Goal: Information Seeking & Learning: Find specific fact

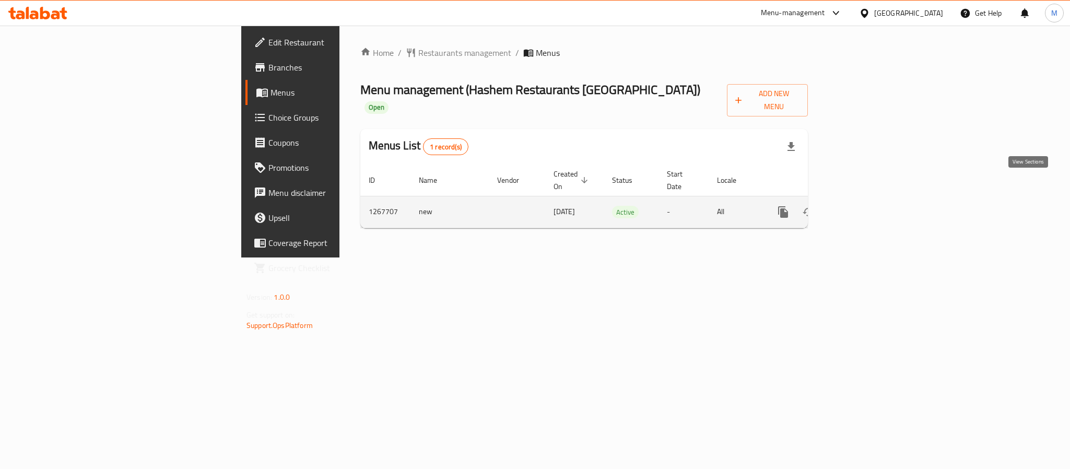
click at [871, 199] on link "enhanced table" at bounding box center [858, 211] width 25 height 25
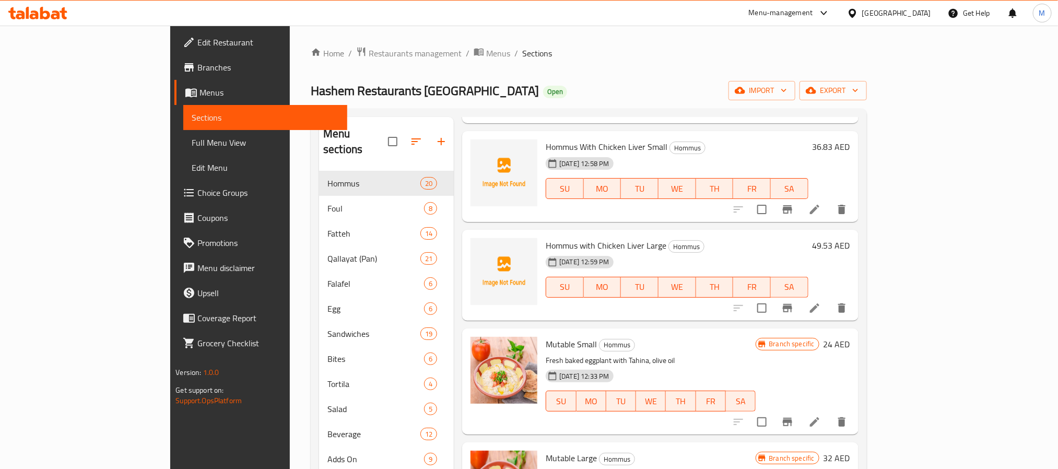
scroll to position [1336, 0]
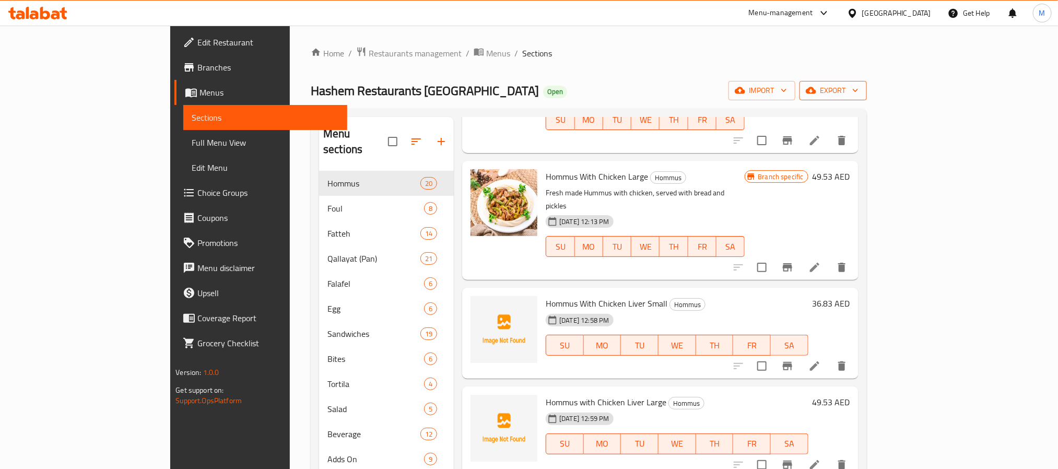
click at [858, 94] on span "export" at bounding box center [833, 90] width 51 height 13
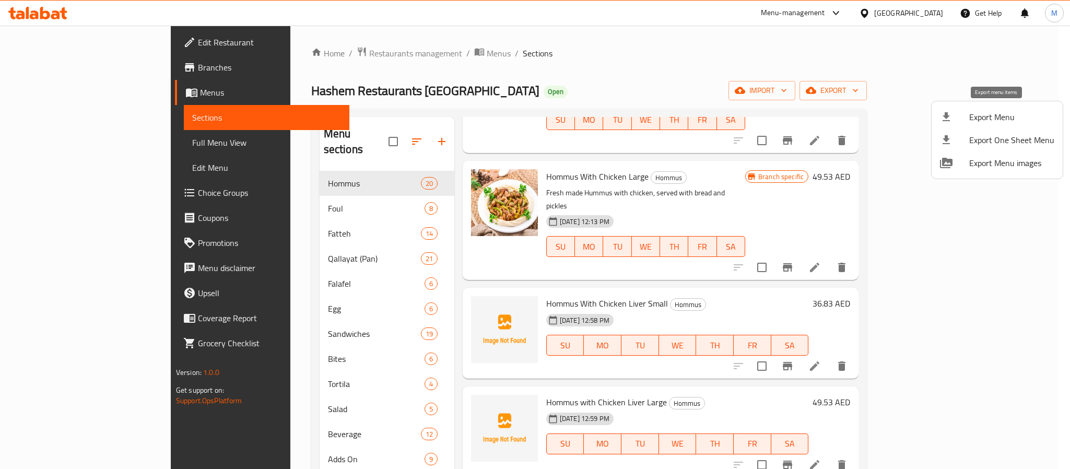
click at [1018, 114] on span "Export Menu" at bounding box center [1011, 117] width 85 height 13
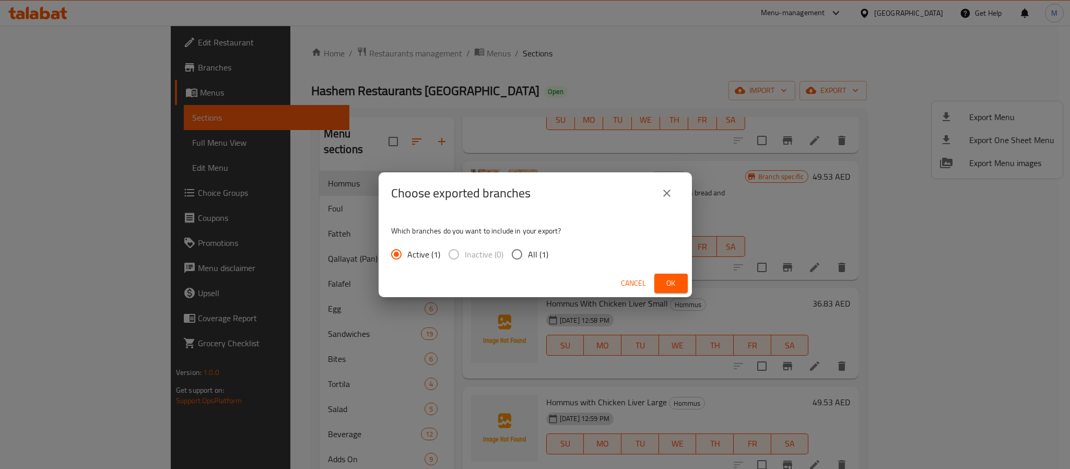
click at [544, 250] on span "All (1)" at bounding box center [538, 254] width 20 height 13
click at [528, 250] on input "All (1)" at bounding box center [517, 254] width 22 height 22
radio input "true"
click at [681, 288] on button "Ok" at bounding box center [670, 283] width 33 height 19
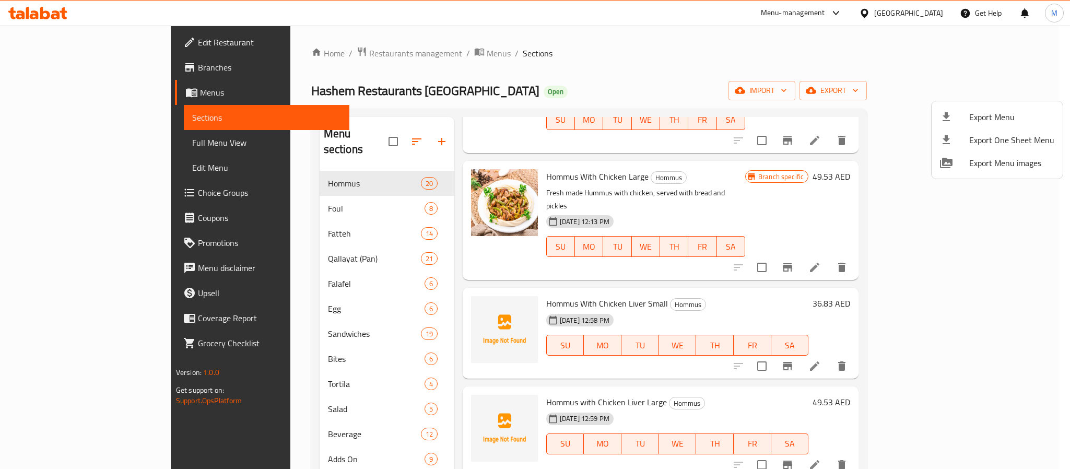
click at [392, 52] on div at bounding box center [535, 234] width 1070 height 469
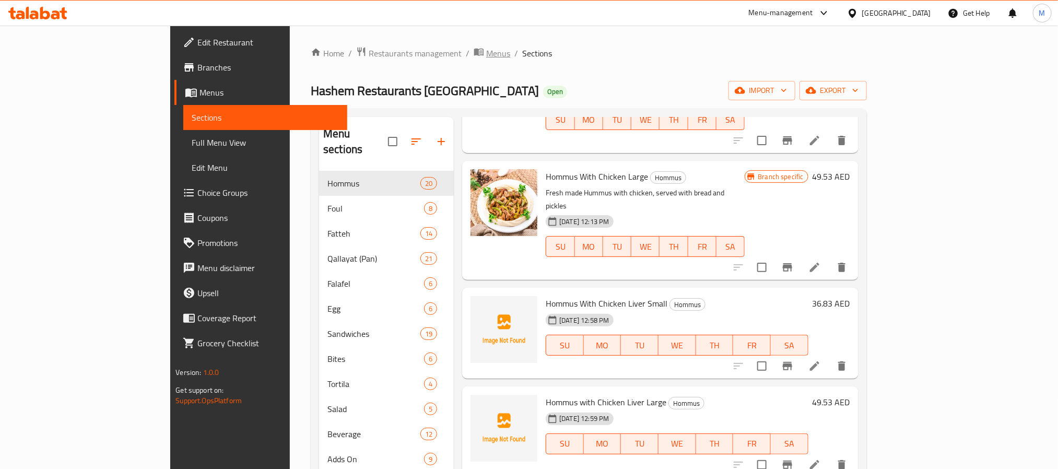
click at [486, 52] on span "Menus" at bounding box center [498, 53] width 24 height 13
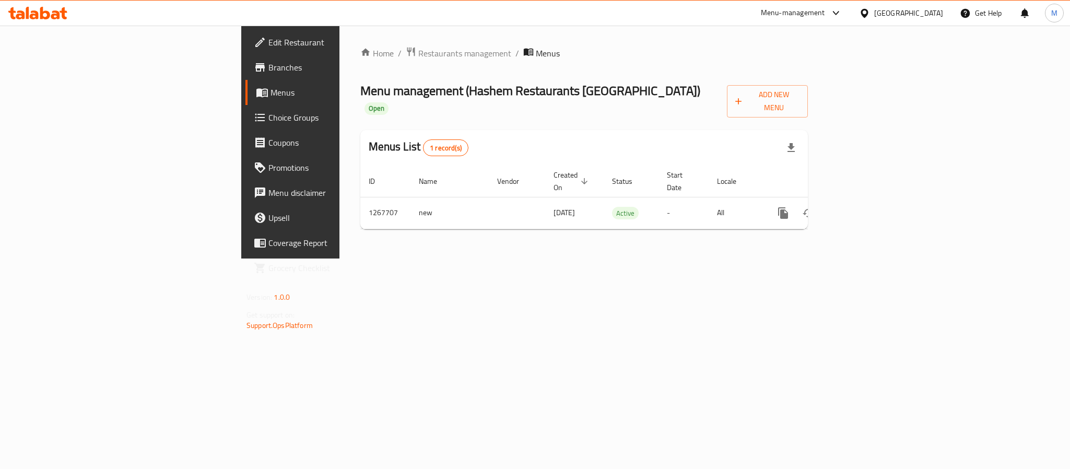
click at [603, 258] on div "Home / Restaurants management / Menus Menu management ( Hashem Restaurants Duba…" at bounding box center [583, 142] width 489 height 233
click at [418, 56] on span "Restaurants management" at bounding box center [464, 53] width 93 height 13
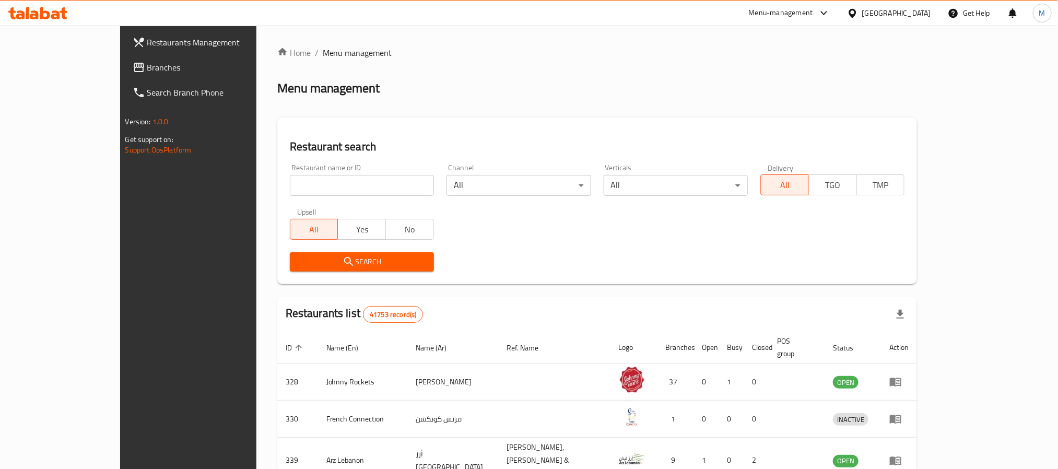
click at [120, 73] on div "Restaurants Management Branches Search Branch Phone Version: 1.0.0 Get support …" at bounding box center [529, 396] width 818 height 740
click at [147, 70] on span "Branches" at bounding box center [217, 67] width 141 height 13
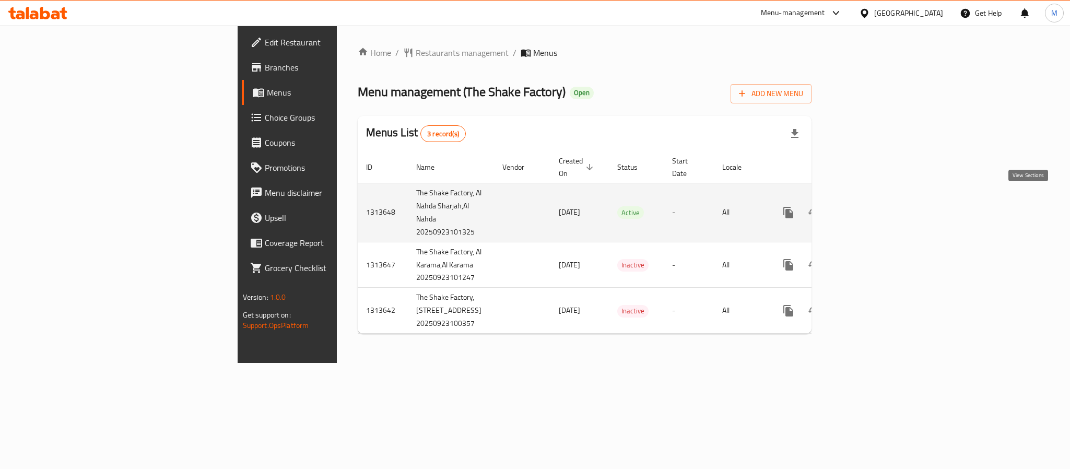
click at [870, 206] on icon "enhanced table" at bounding box center [863, 212] width 13 height 13
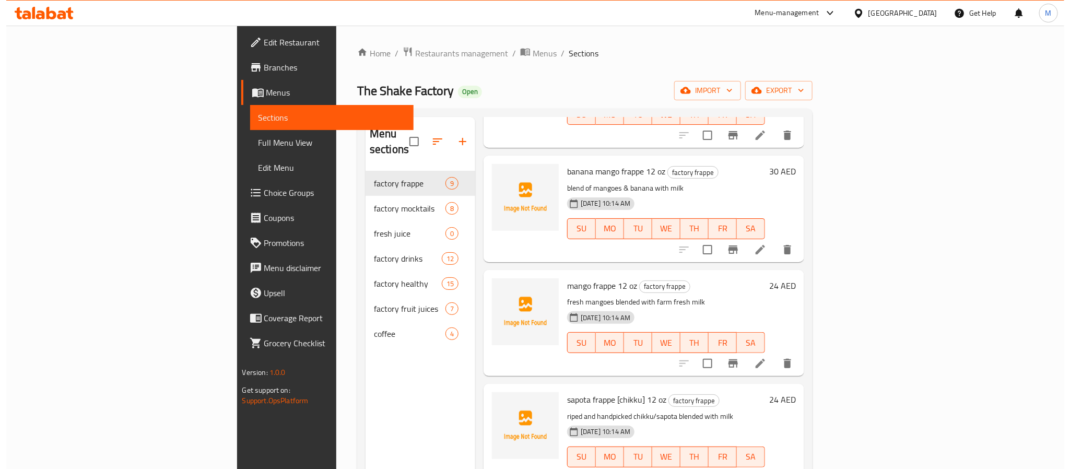
scroll to position [583, 0]
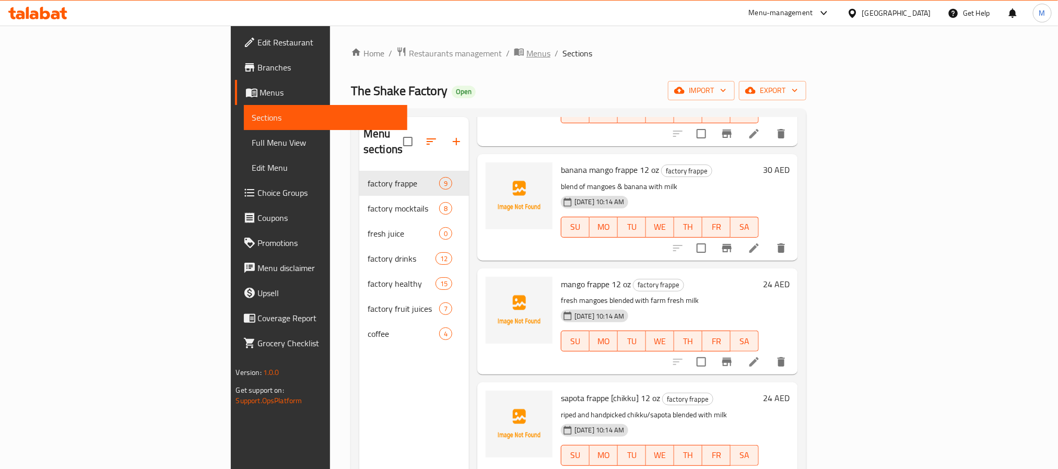
click at [526, 54] on span "Menus" at bounding box center [538, 53] width 24 height 13
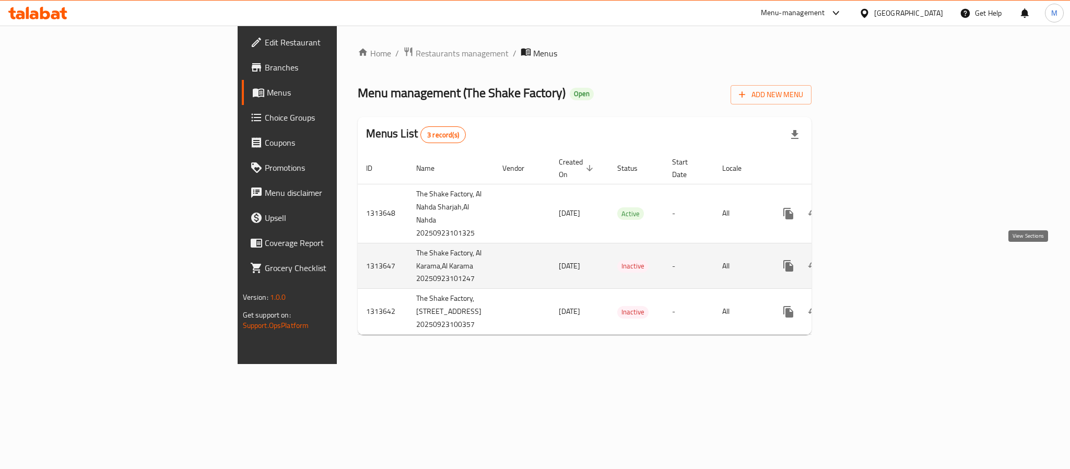
click at [870, 261] on icon "enhanced table" at bounding box center [863, 265] width 13 height 13
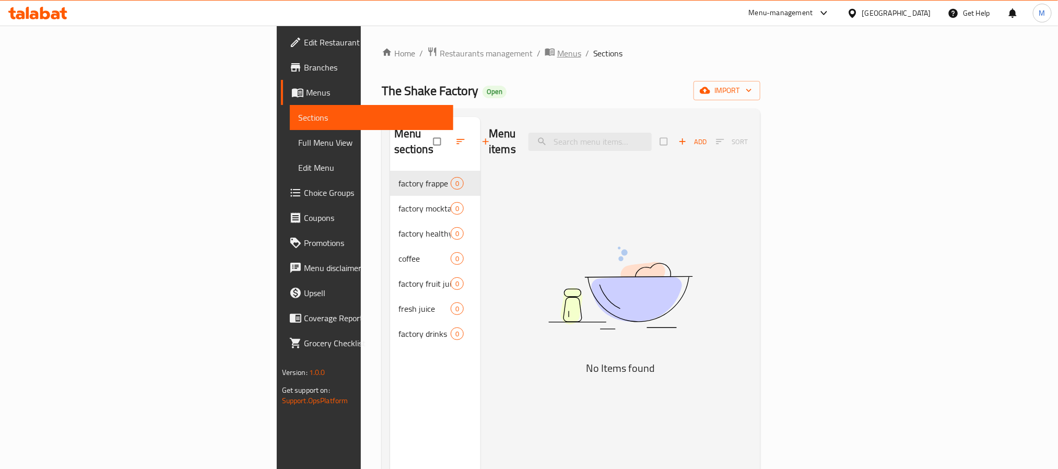
click at [557, 51] on span "Menus" at bounding box center [569, 53] width 24 height 13
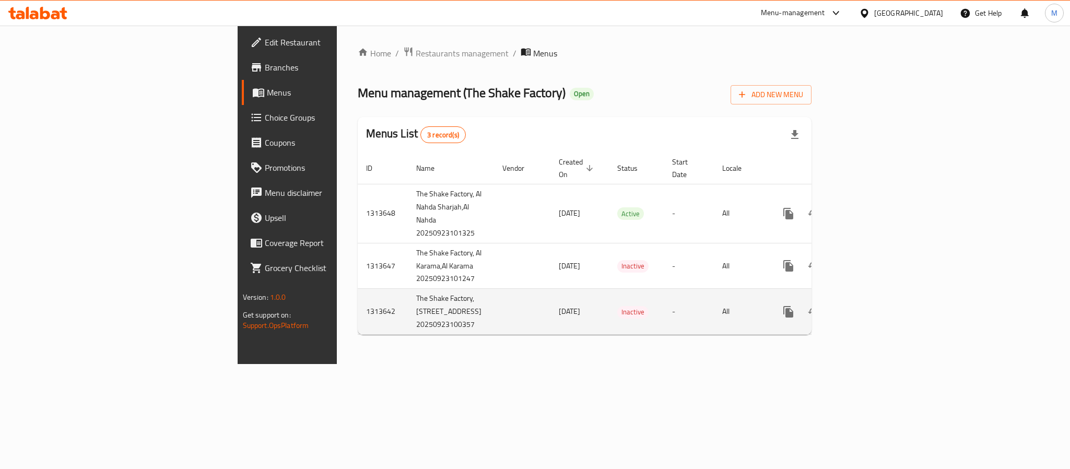
click at [868, 316] on icon "enhanced table" at bounding box center [863, 311] width 9 height 9
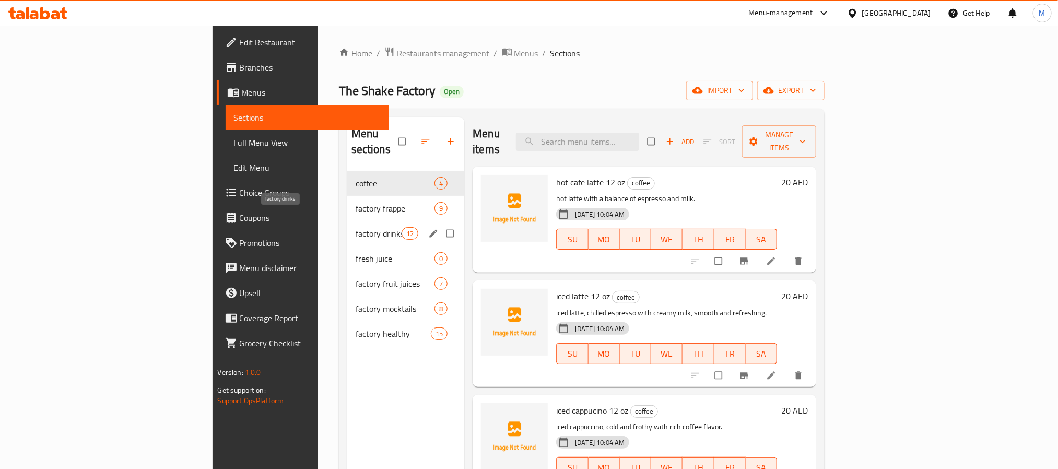
click at [356, 227] on span "factory drinks" at bounding box center [379, 233] width 46 height 13
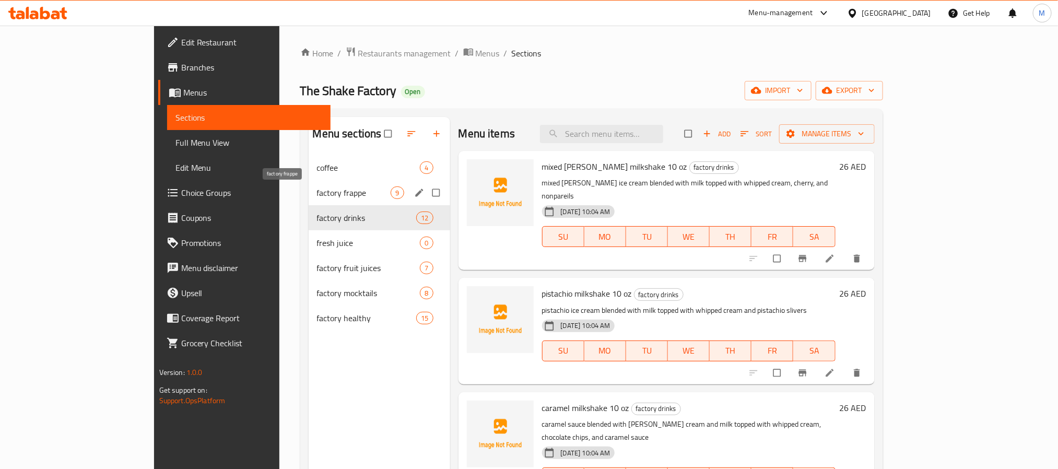
click at [317, 194] on span "factory frappe" at bounding box center [354, 192] width 74 height 13
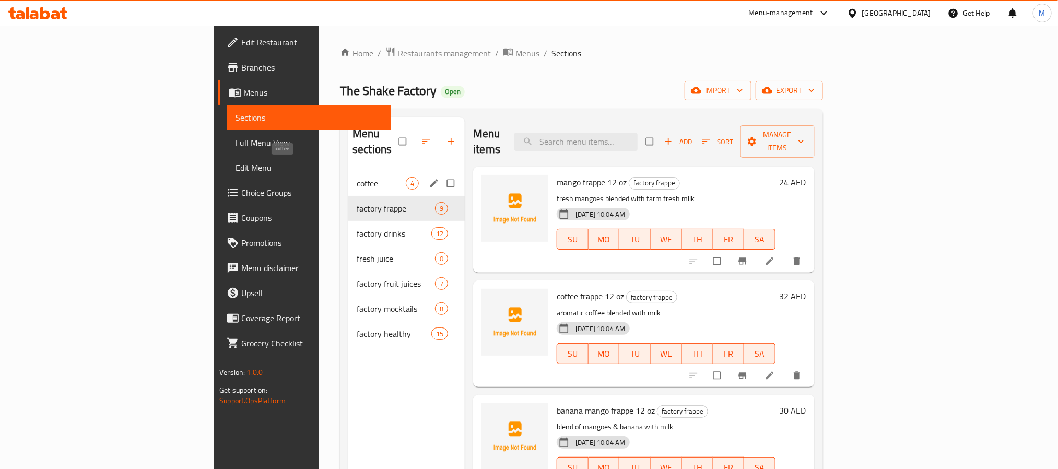
click at [357, 177] on span "coffee" at bounding box center [381, 183] width 49 height 13
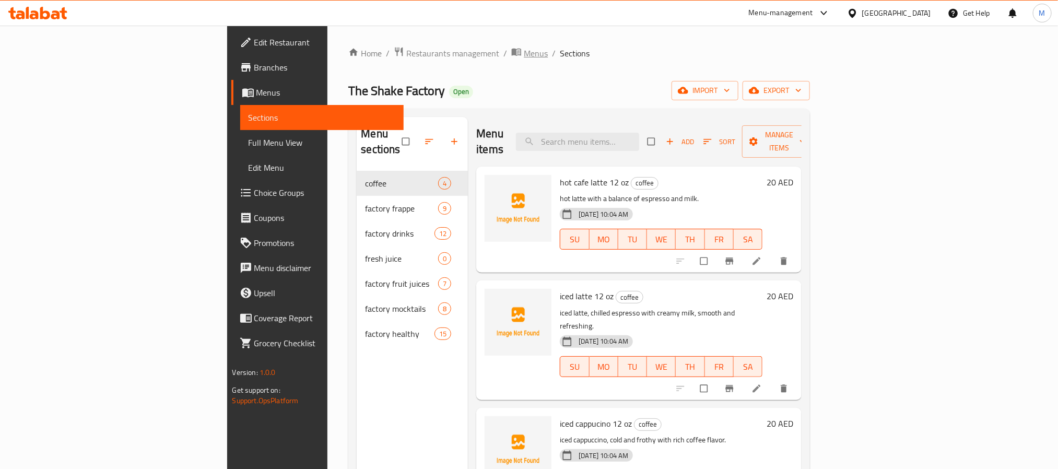
click at [524, 53] on span "Menus" at bounding box center [536, 53] width 24 height 13
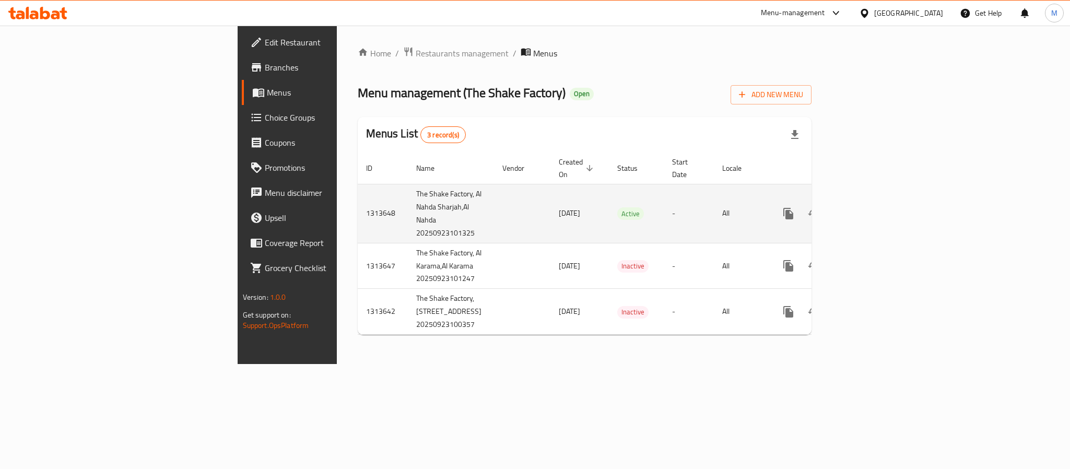
drag, startPoint x: 386, startPoint y: 196, endPoint x: 459, endPoint y: 199, distance: 73.7
click at [550, 199] on td "23/09/2025" at bounding box center [579, 213] width 58 height 59
drag, startPoint x: 256, startPoint y: 181, endPoint x: 323, endPoint y: 227, distance: 81.8
click at [408, 227] on td "The Shake Factory, Al Nahda Sharjah,Al Nahda 20250923101325" at bounding box center [451, 213] width 86 height 59
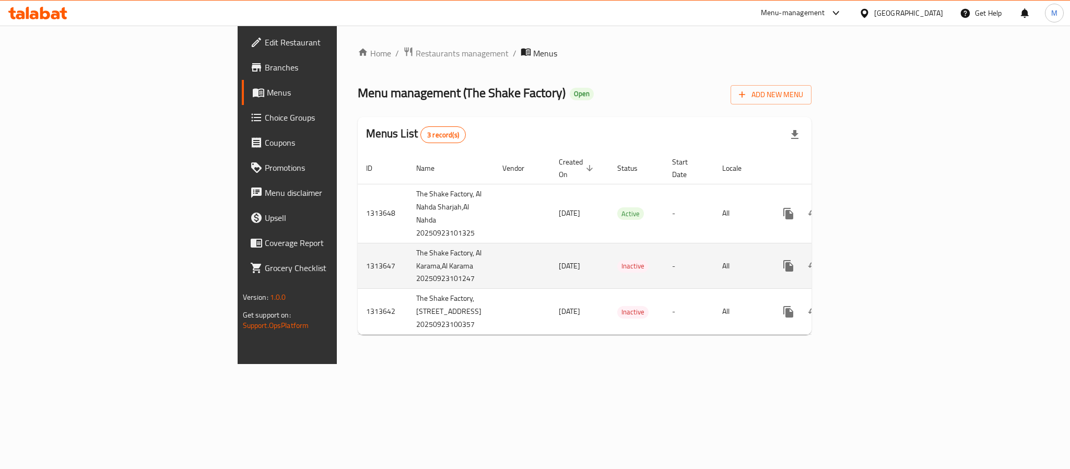
click at [408, 280] on td "The Shake Factory, Al Karama,Al Karama 20250923101247" at bounding box center [451, 266] width 86 height 46
click at [408, 246] on td "The Shake Factory, Al Karama,Al Karama 20250923101247" at bounding box center [451, 266] width 86 height 46
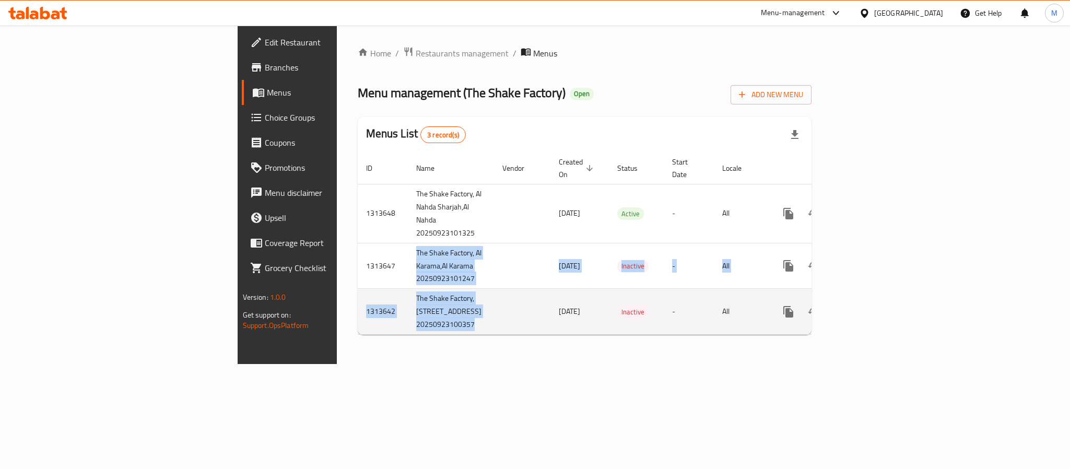
drag, startPoint x: 286, startPoint y: 246, endPoint x: 290, endPoint y: 293, distance: 46.7
click at [358, 293] on tbody "1313648 The Shake Factory, Al Nahda Sharjah,Al Nahda 20250923101325 23/09/2025 …" at bounding box center [621, 259] width 527 height 151
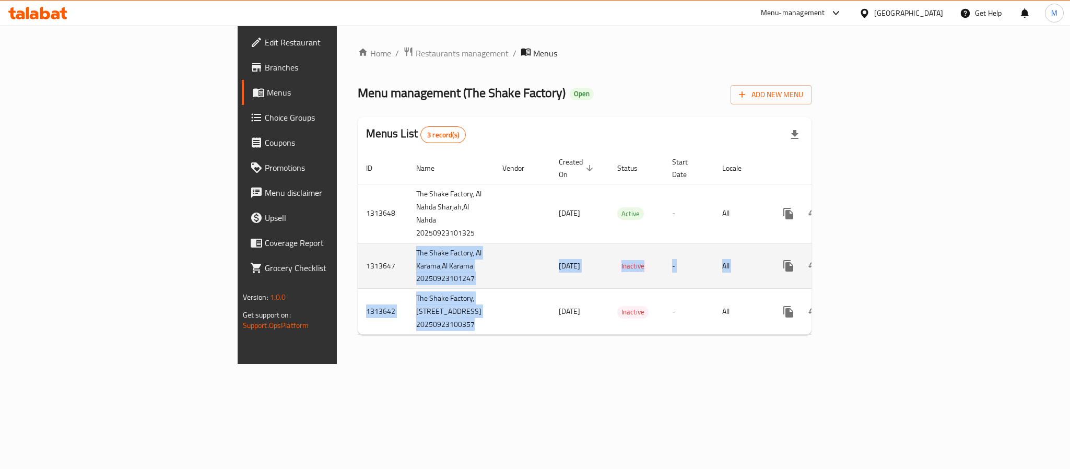
click at [408, 262] on td "The Shake Factory, Al Karama,Al Karama 20250923101247" at bounding box center [451, 266] width 86 height 46
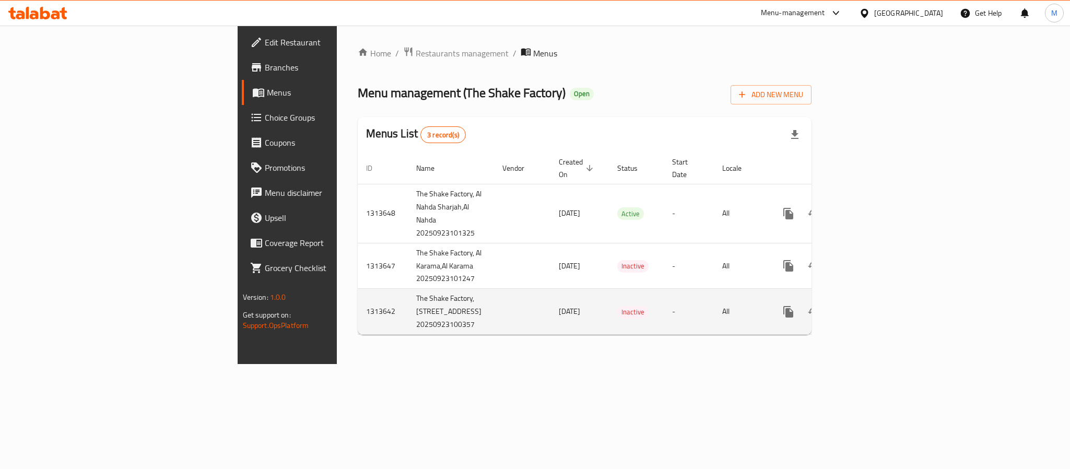
drag, startPoint x: 226, startPoint y: 156, endPoint x: 406, endPoint y: 323, distance: 245.7
click at [406, 323] on table "ID Name Vendor Created On sorted descending Status Start Date Locale Actions 13…" at bounding box center [621, 243] width 527 height 183
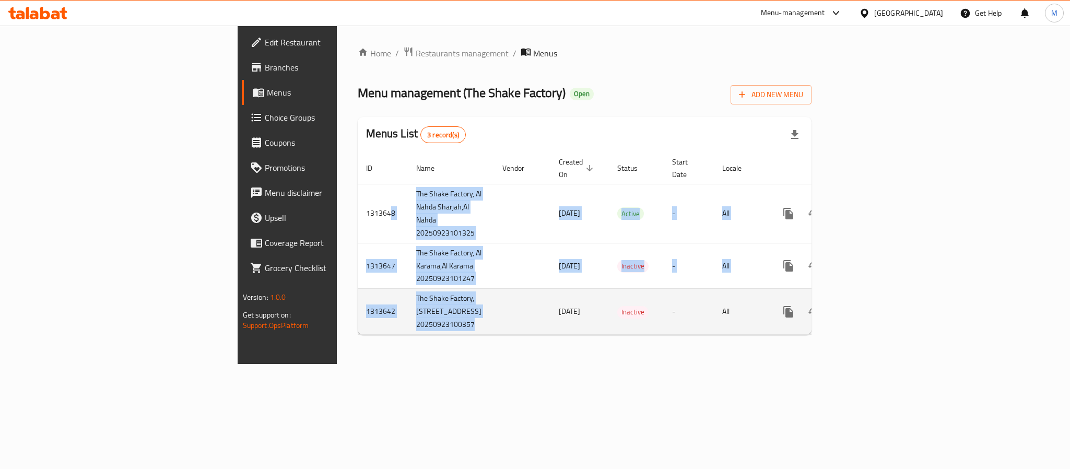
drag, startPoint x: 243, startPoint y: 187, endPoint x: 375, endPoint y: 335, distance: 198.6
click at [375, 335] on tbody "1313648 The Shake Factory, Al Nahda Sharjah,Al Nahda 20250923101325 23/09/2025 …" at bounding box center [621, 259] width 527 height 151
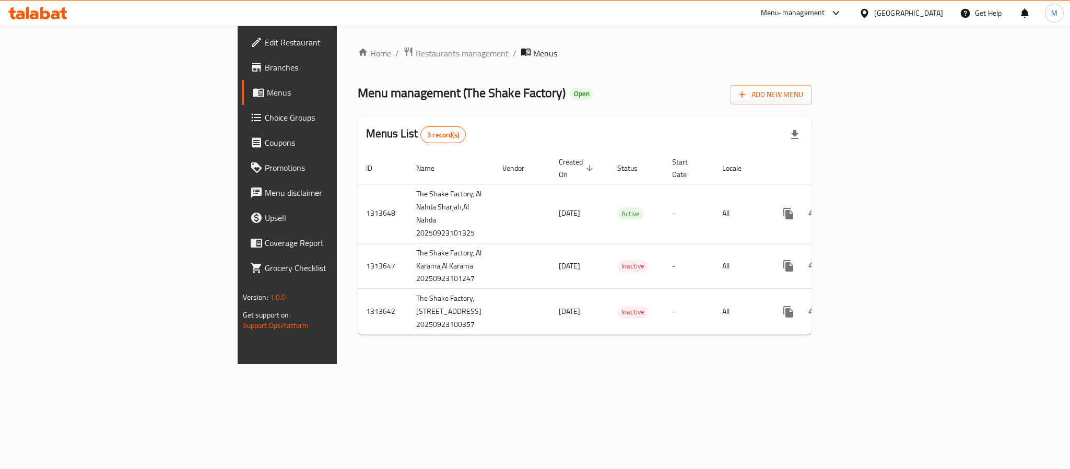
click at [502, 364] on div "Home / Restaurants management / Menus Menu management ( The Shake Factory ) Ope…" at bounding box center [585, 195] width 496 height 338
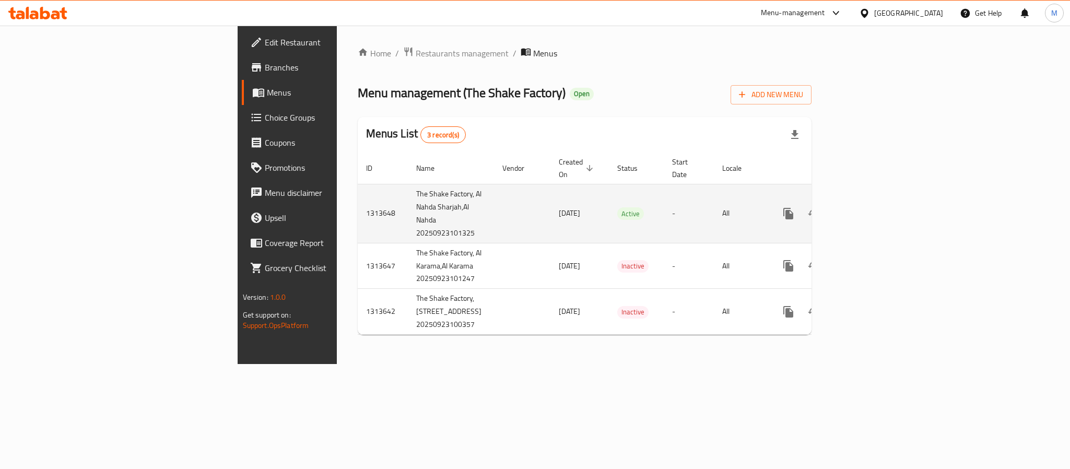
click at [358, 195] on td "1313648" at bounding box center [383, 213] width 50 height 59
click at [408, 184] on td "The Shake Factory, Al Nahda Sharjah,Al Nahda 20250923101325" at bounding box center [451, 213] width 86 height 59
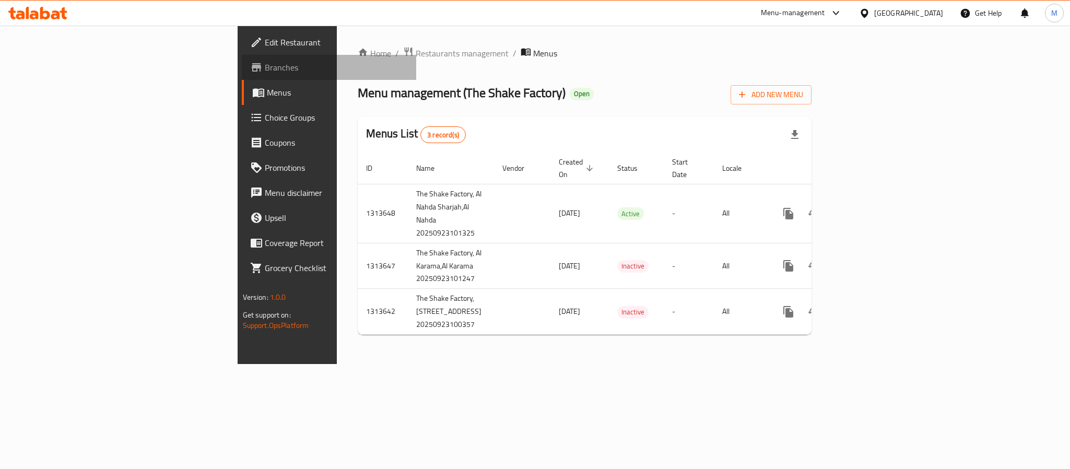
click at [265, 72] on span "Branches" at bounding box center [336, 67] width 143 height 13
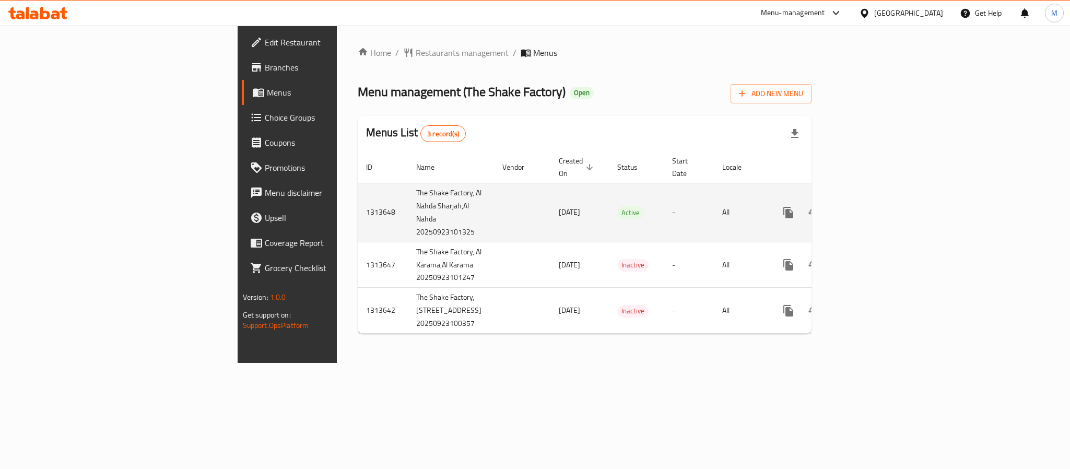
click at [358, 207] on td "1313648" at bounding box center [383, 212] width 50 height 59
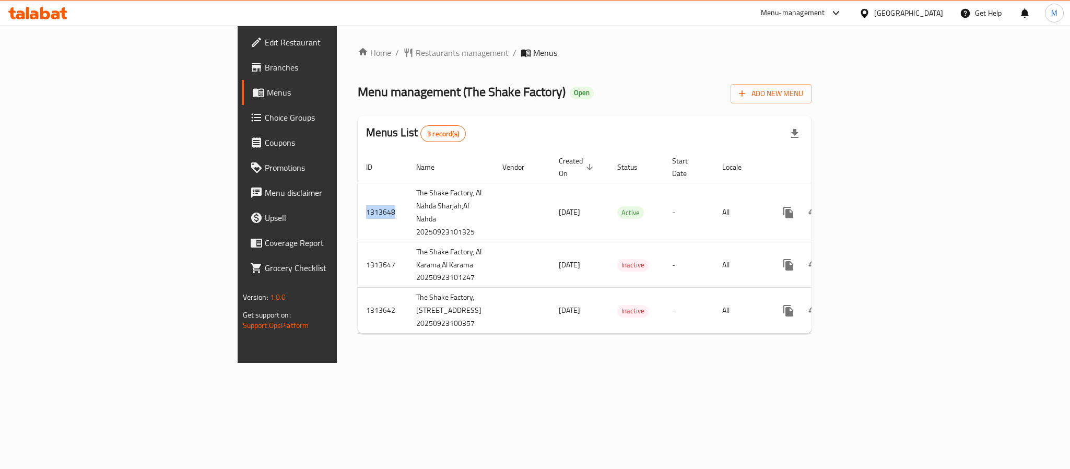
copy td "1313648"
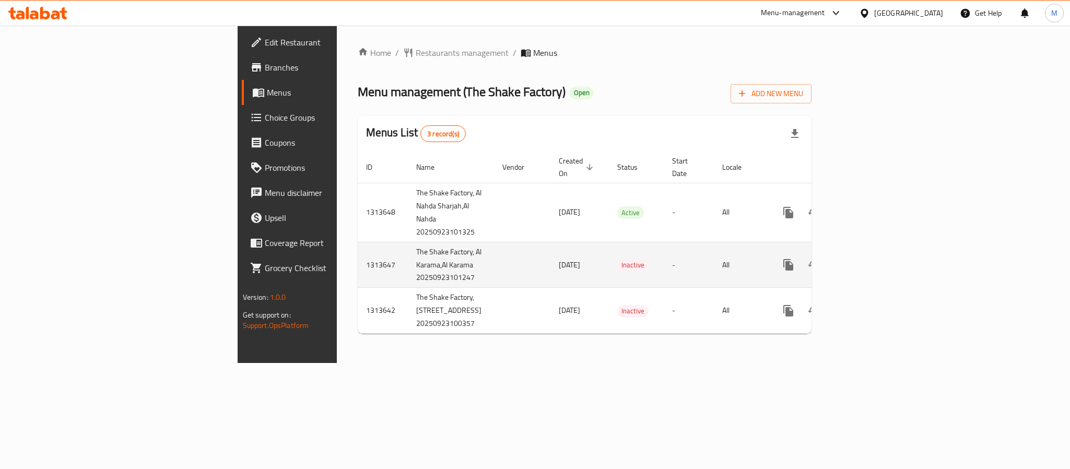
drag, startPoint x: 202, startPoint y: 252, endPoint x: 210, endPoint y: 254, distance: 8.0
click at [358, 252] on td "1313647" at bounding box center [383, 265] width 50 height 46
click at [358, 259] on td "1313647" at bounding box center [383, 265] width 50 height 46
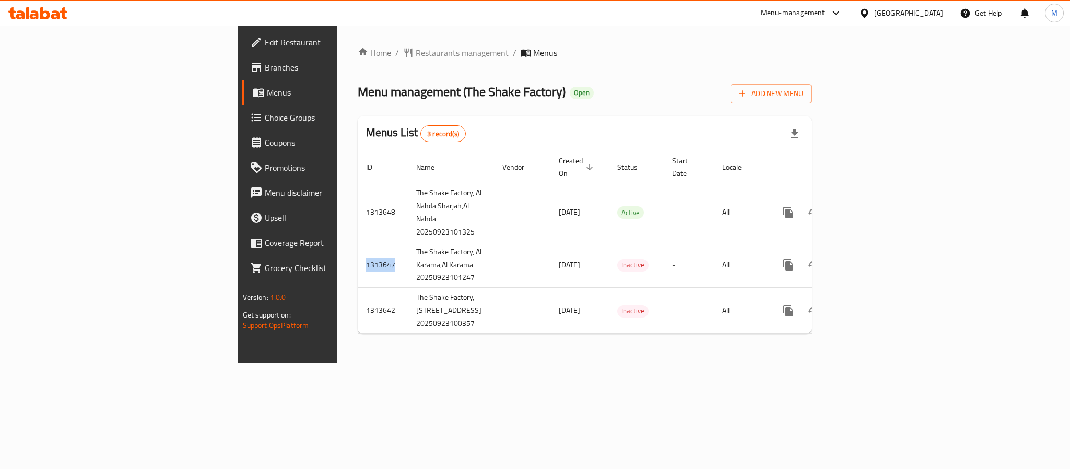
copy td "1313647"
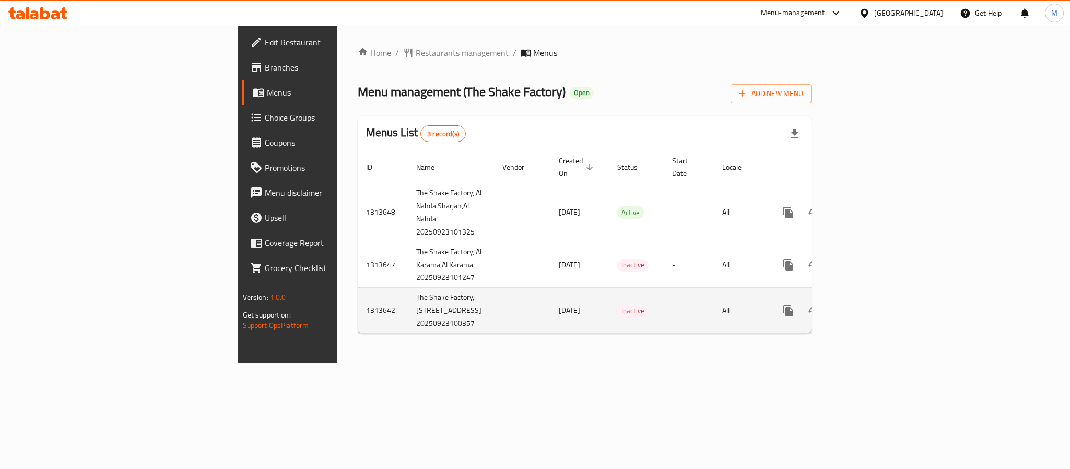
click at [358, 318] on td "1313642" at bounding box center [383, 311] width 50 height 46
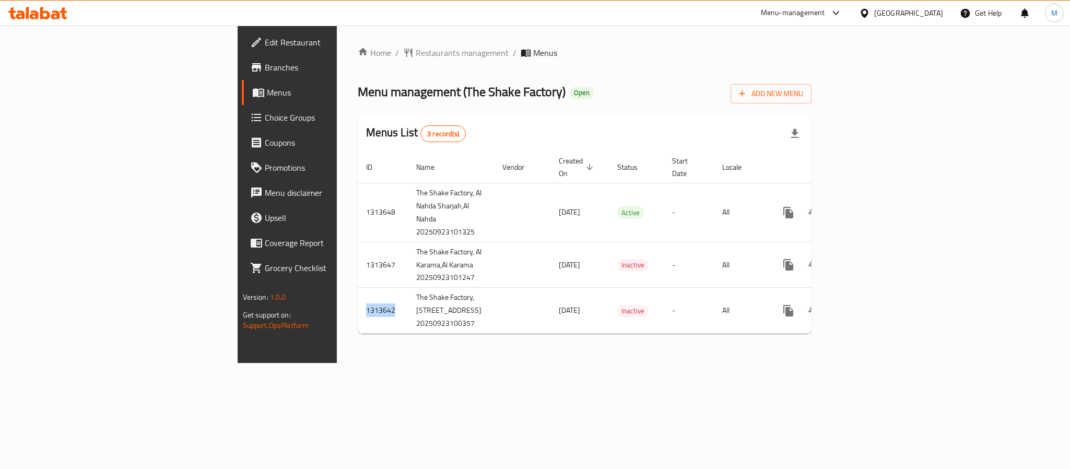
copy td "1313642"
drag, startPoint x: 309, startPoint y: 88, endPoint x: 404, endPoint y: 91, distance: 95.6
click at [404, 91] on span "Menu management ( The Shake Factory )" at bounding box center [462, 91] width 208 height 23
copy span "The Shake Factory"
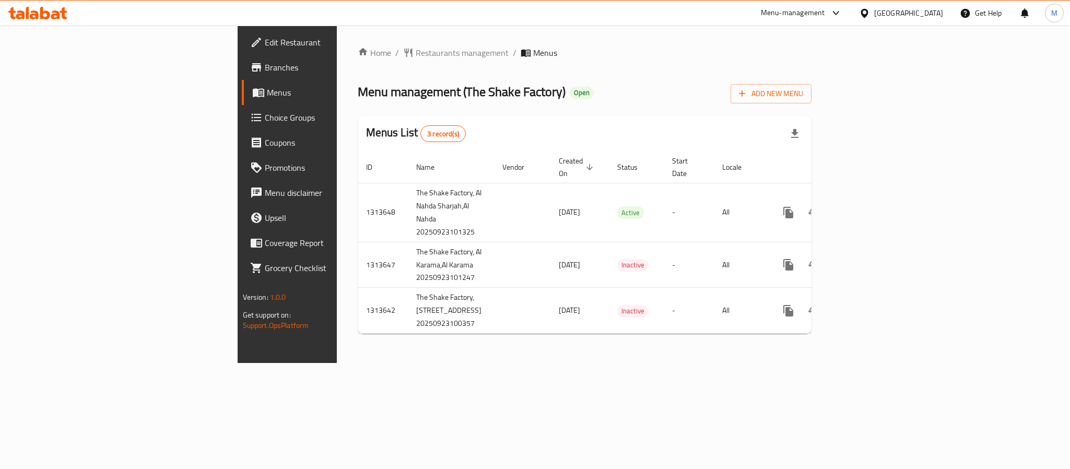
click at [634, 71] on div "Home / Restaurants management / Menus Menu management ( The Shake Factory ) Ope…" at bounding box center [585, 194] width 454 height 296
click at [416, 51] on span "Restaurants management" at bounding box center [462, 52] width 93 height 13
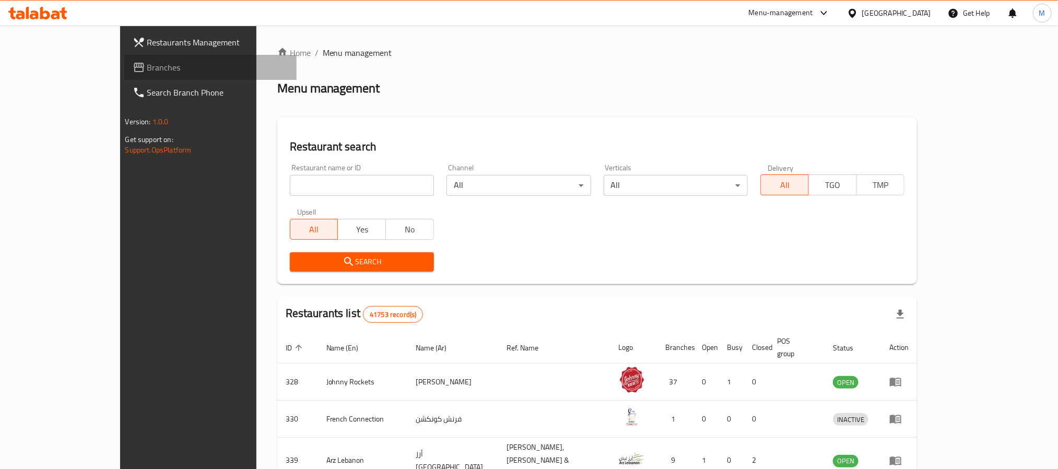
click at [147, 63] on span "Branches" at bounding box center [217, 67] width 141 height 13
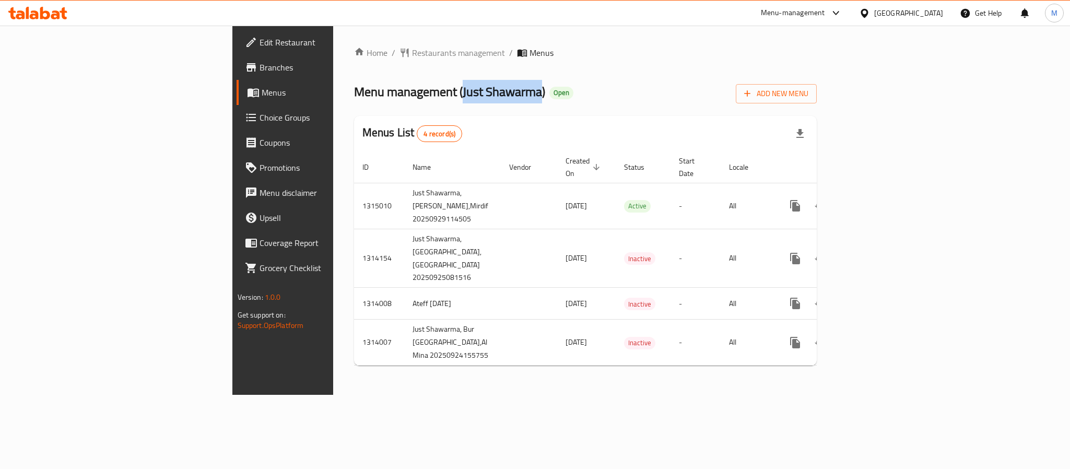
drag, startPoint x: 309, startPoint y: 88, endPoint x: 387, endPoint y: 92, distance: 78.5
click at [387, 92] on span "Menu management ( Just Shawarma )" at bounding box center [449, 91] width 191 height 23
copy span "Just Shawarma"
drag, startPoint x: 70, startPoint y: 78, endPoint x: 102, endPoint y: 69, distance: 32.7
click at [237, 78] on link "Branches" at bounding box center [324, 67] width 174 height 25
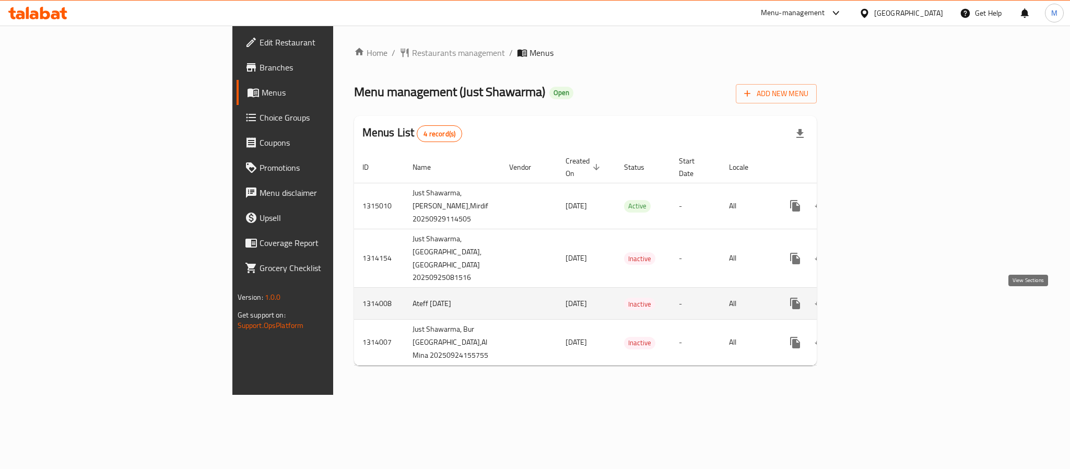
click at [883, 303] on link "enhanced table" at bounding box center [870, 303] width 25 height 25
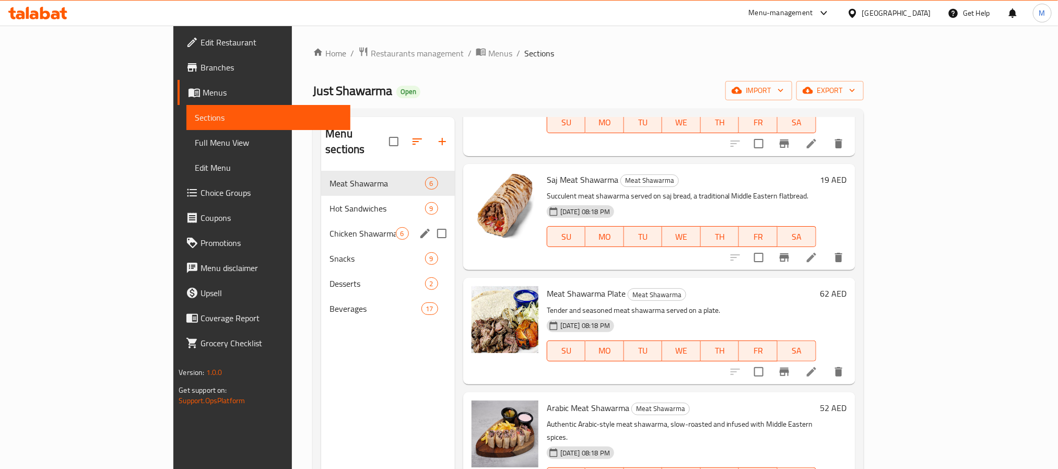
drag, startPoint x: 258, startPoint y: 210, endPoint x: 264, endPoint y: 220, distance: 11.2
click at [321, 221] on div "Chicken Shawarma 6" at bounding box center [388, 233] width 134 height 25
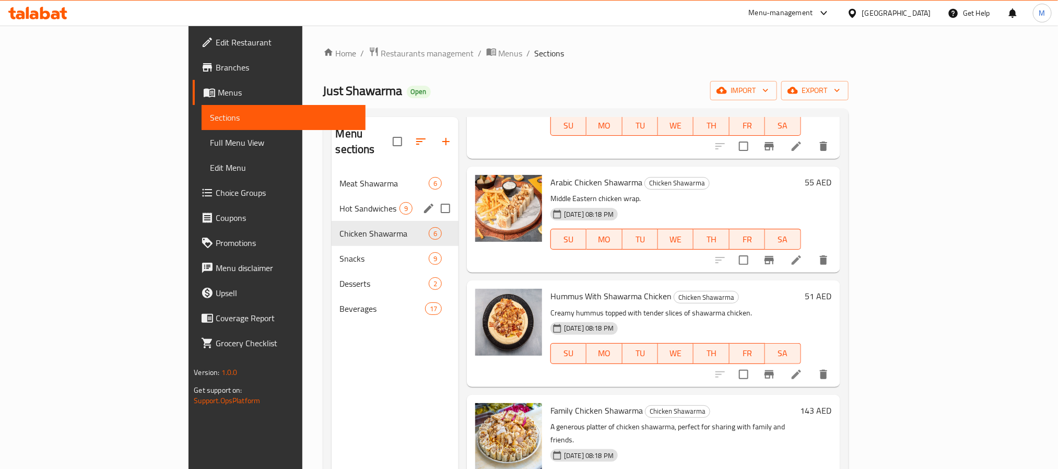
click at [332, 196] on div "Hot Sandwiches 9" at bounding box center [395, 208] width 127 height 25
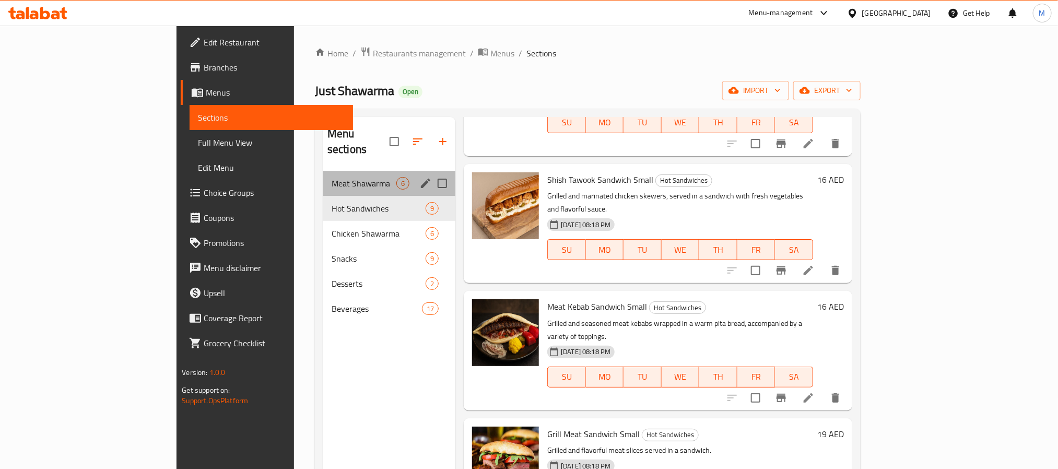
click at [323, 171] on div "Meat Shawarma 6" at bounding box center [389, 183] width 132 height 25
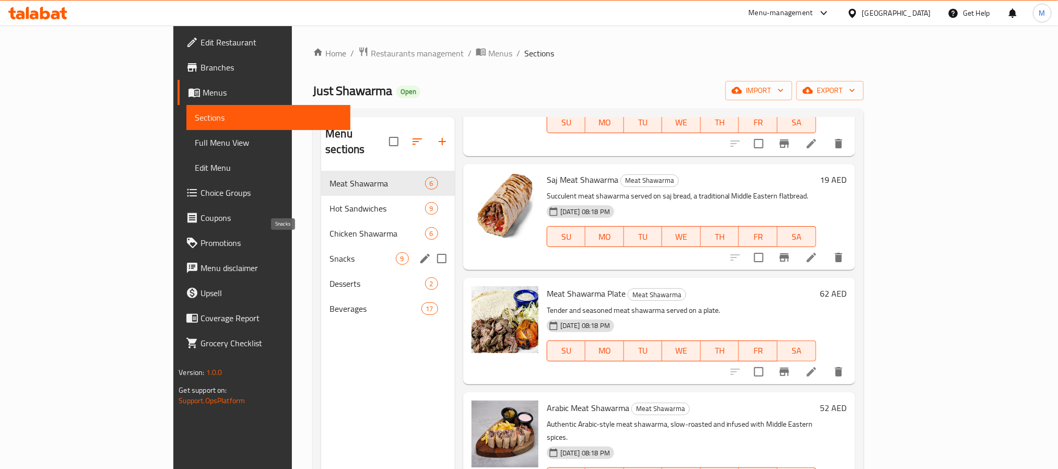
click at [329, 252] on span "Snacks" at bounding box center [362, 258] width 66 height 13
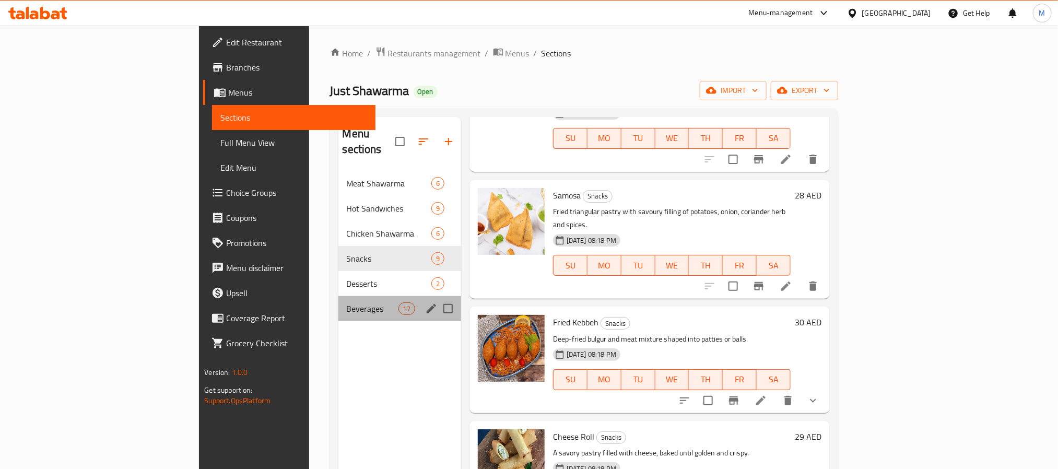
click at [338, 301] on div "Beverages 17" at bounding box center [399, 308] width 123 height 25
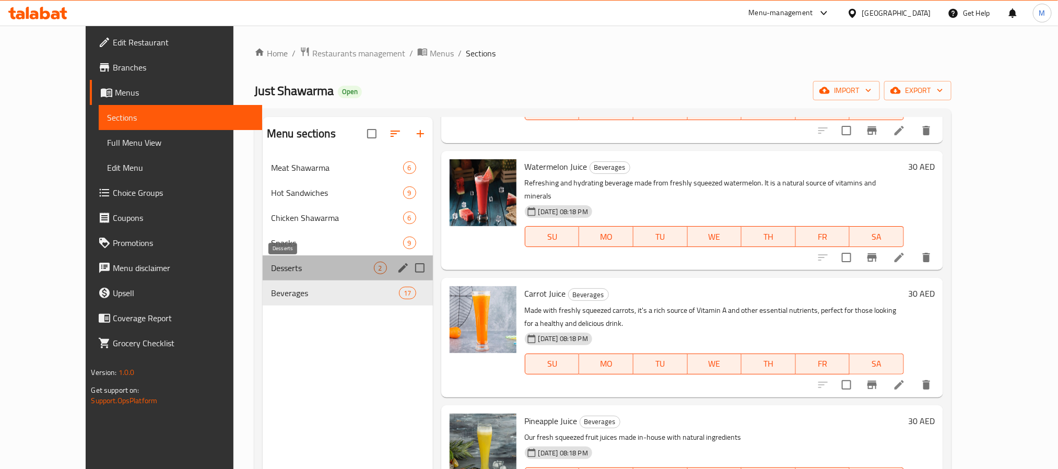
click at [271, 268] on span "Desserts" at bounding box center [322, 268] width 103 height 13
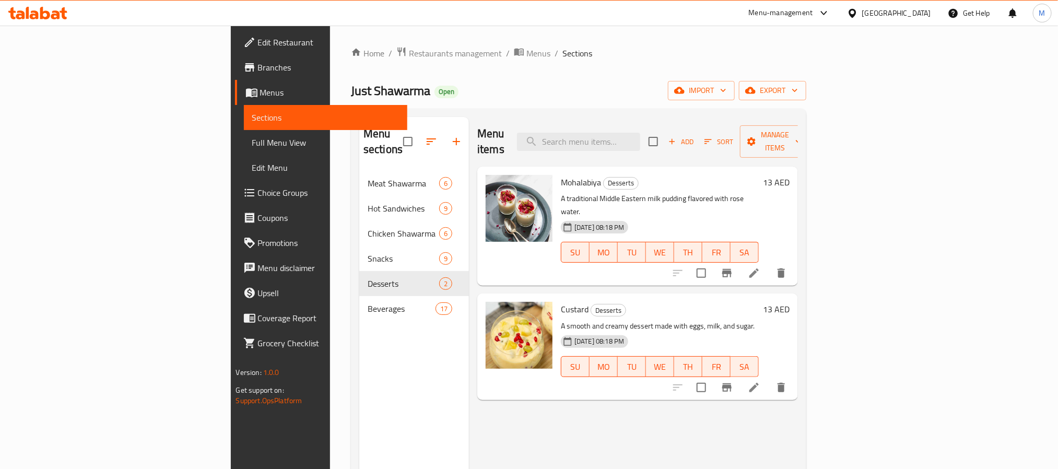
click at [260, 93] on span "Menus" at bounding box center [329, 92] width 139 height 13
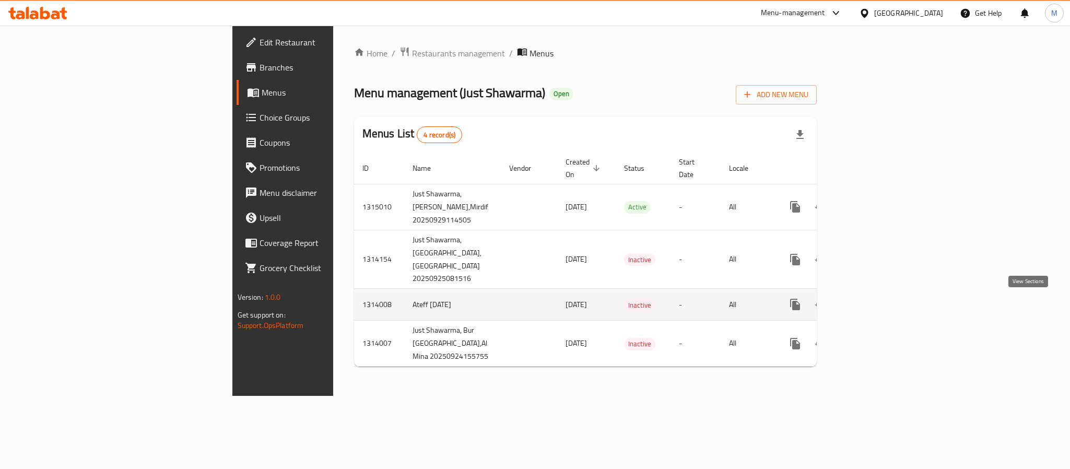
click at [875, 304] on icon "enhanced table" at bounding box center [870, 304] width 9 height 9
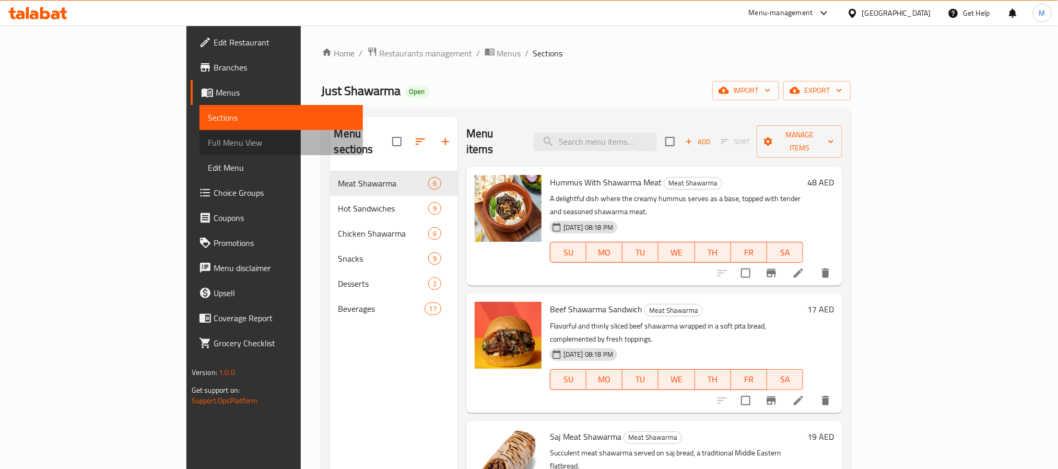
click at [208, 141] on span "Full Menu View" at bounding box center [281, 142] width 147 height 13
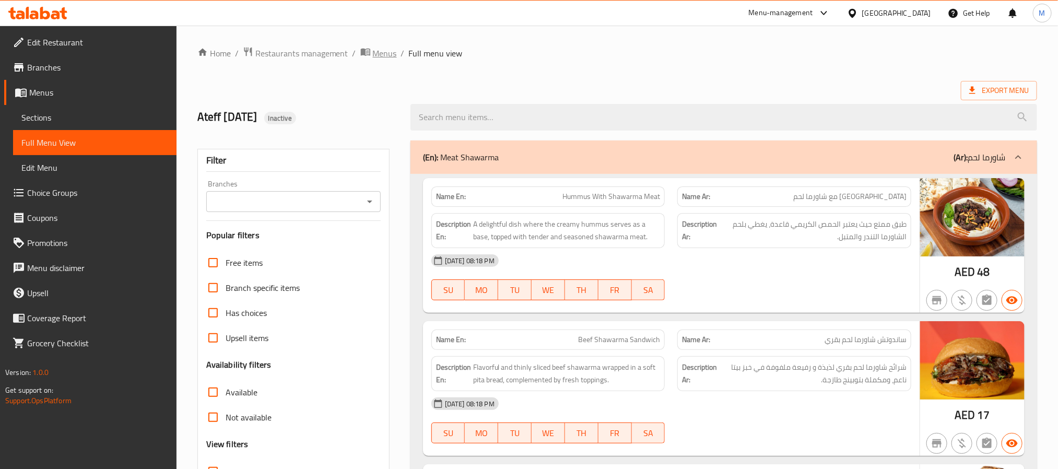
click at [386, 53] on span "Menus" at bounding box center [385, 53] width 24 height 13
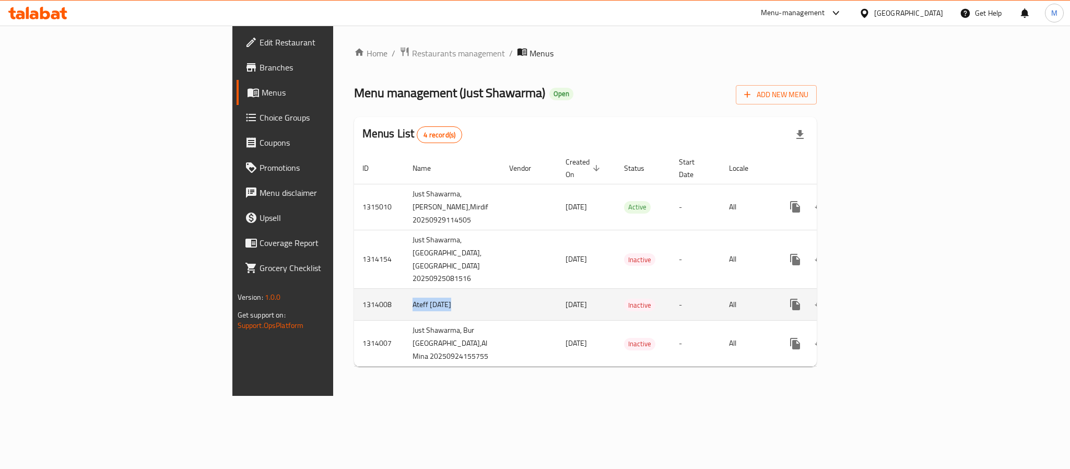
drag, startPoint x: 254, startPoint y: 306, endPoint x: 331, endPoint y: 310, distance: 76.9
click at [354, 310] on tr "1314008 Ateff 24/9/2025 24/09/2025 Inactive - All" at bounding box center [622, 305] width 537 height 32
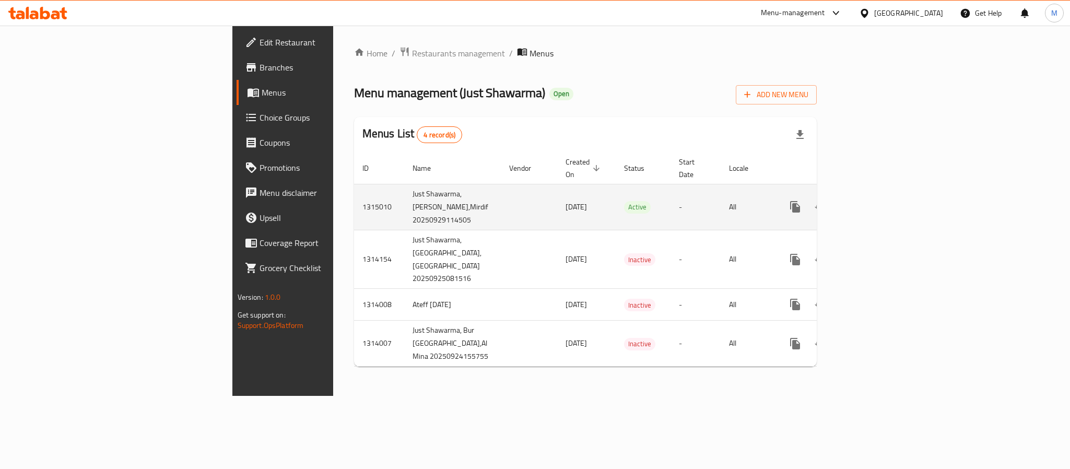
click at [354, 193] on td "1315010" at bounding box center [379, 207] width 50 height 46
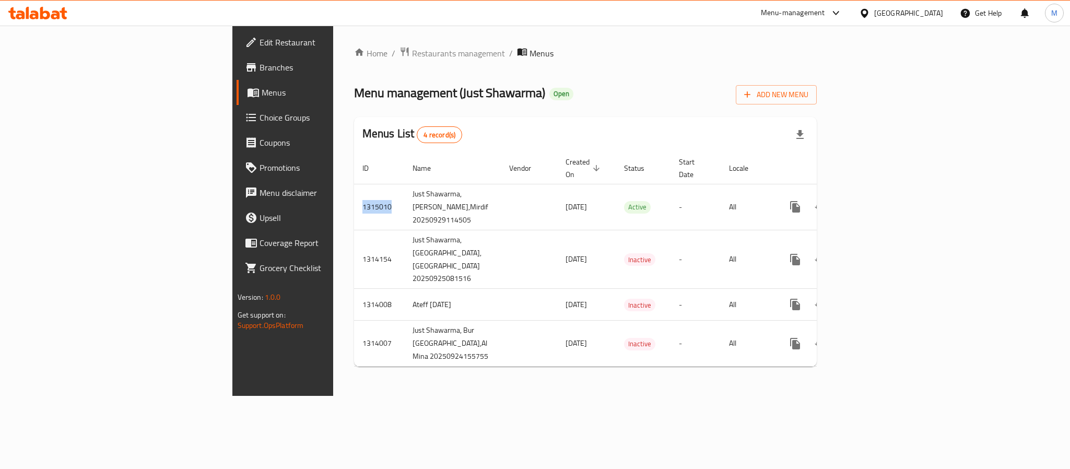
copy td "1315010"
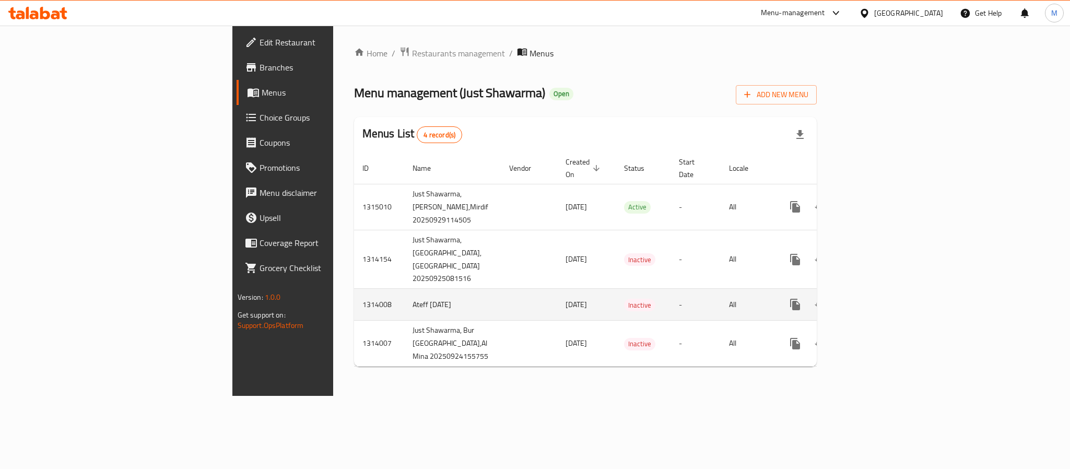
click at [354, 307] on td "1314008" at bounding box center [379, 305] width 50 height 32
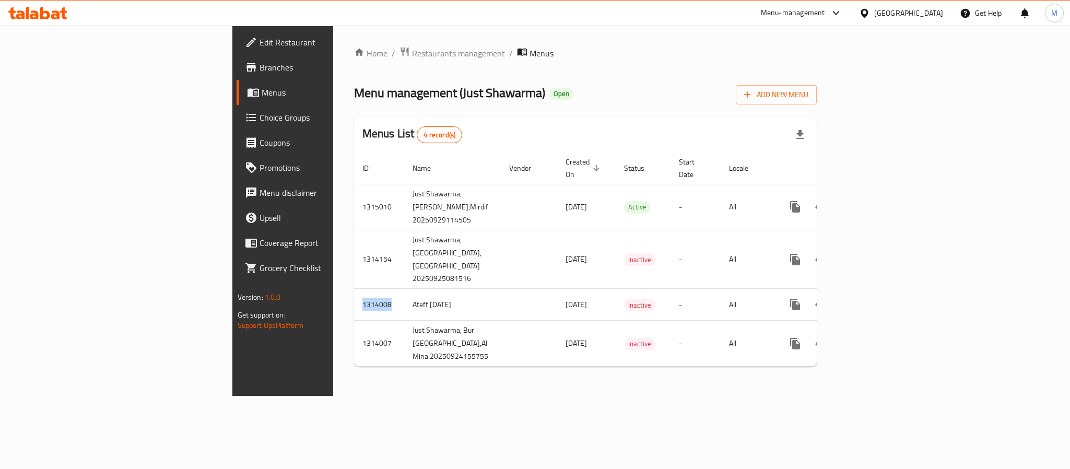
copy td "1314008"
drag, startPoint x: 309, startPoint y: 94, endPoint x: 391, endPoint y: 91, distance: 81.5
click at [391, 91] on span "Menu management ( Just Shawarma )" at bounding box center [449, 92] width 191 height 23
copy span "Just Shawarma )"
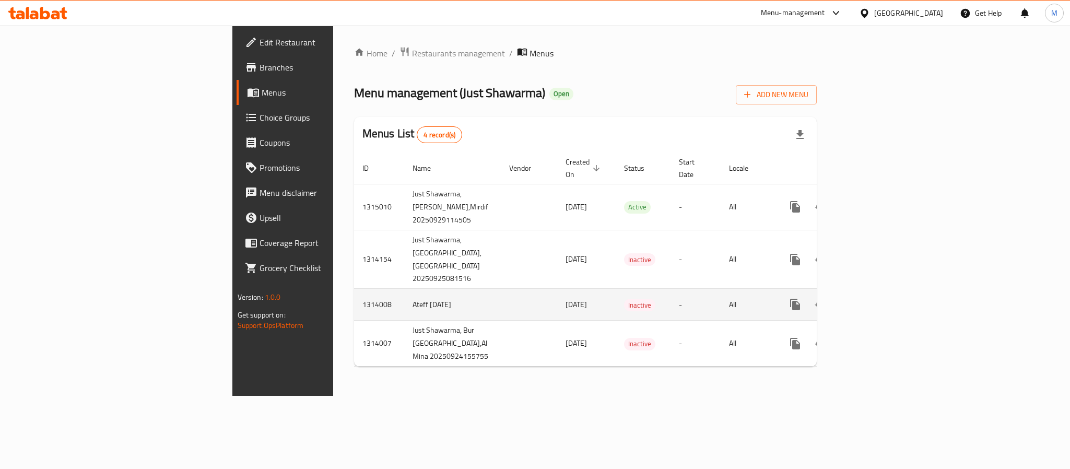
click at [404, 303] on td "Ateff [DATE]" at bounding box center [452, 305] width 97 height 32
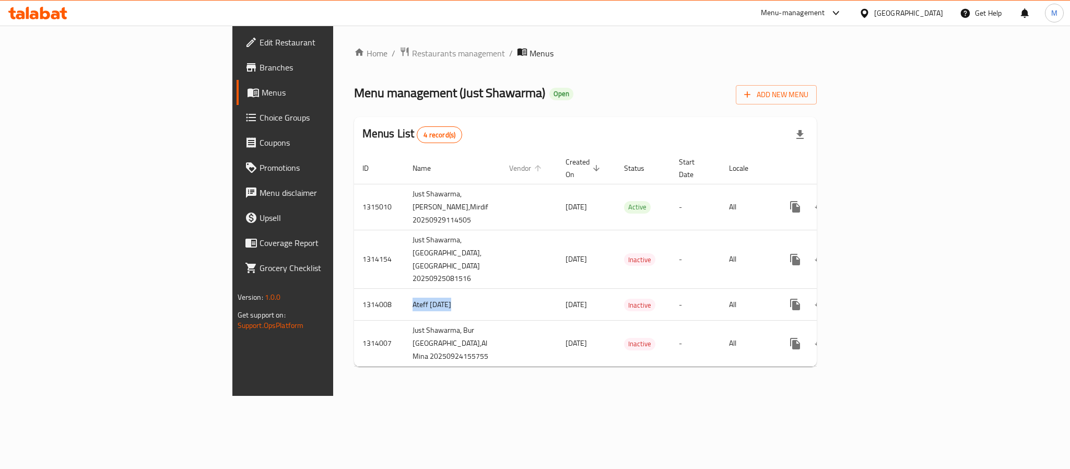
copy td "Ateff [DATE]"
